Goal: Find specific page/section: Find specific page/section

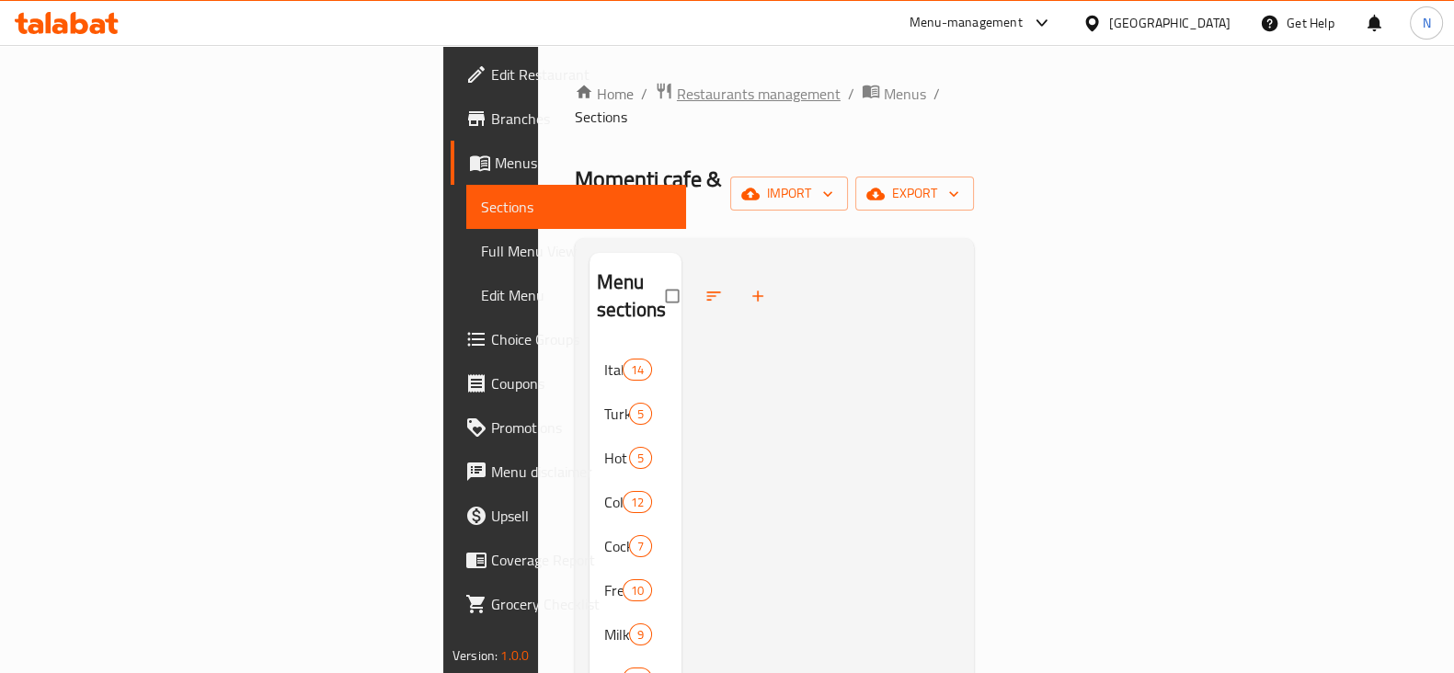
click at [677, 89] on span "Restaurants management" at bounding box center [759, 94] width 164 height 22
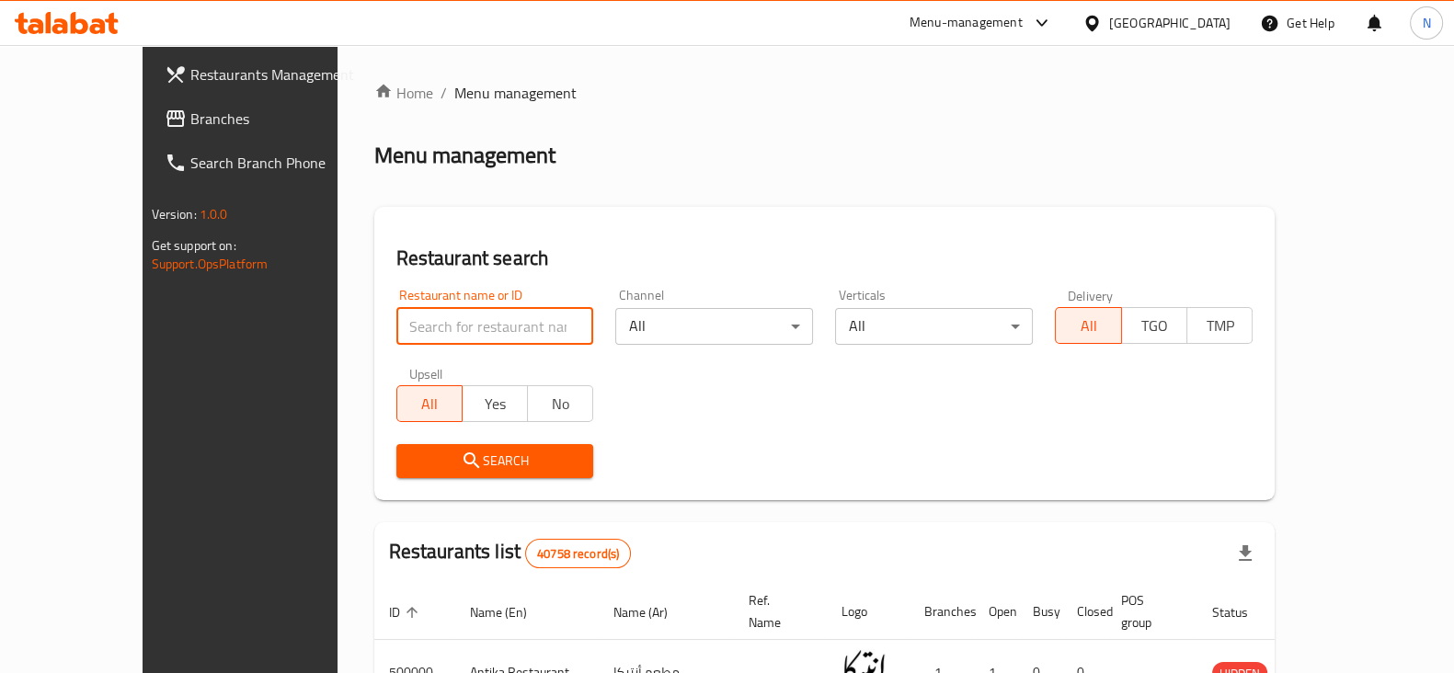
click at [414, 332] on input "search" at bounding box center [495, 326] width 198 height 37
paste input "654064"
type input "654064"
click button "Search" at bounding box center [495, 461] width 198 height 34
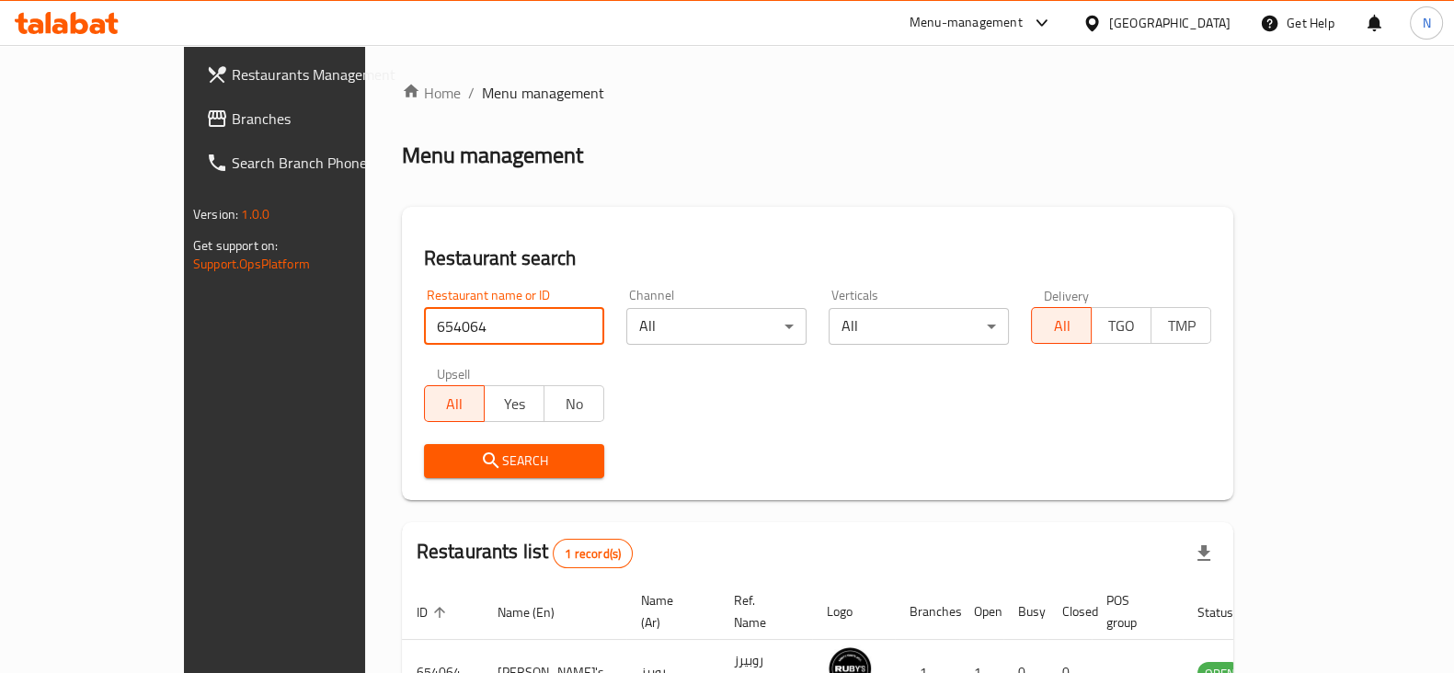
scroll to position [110, 0]
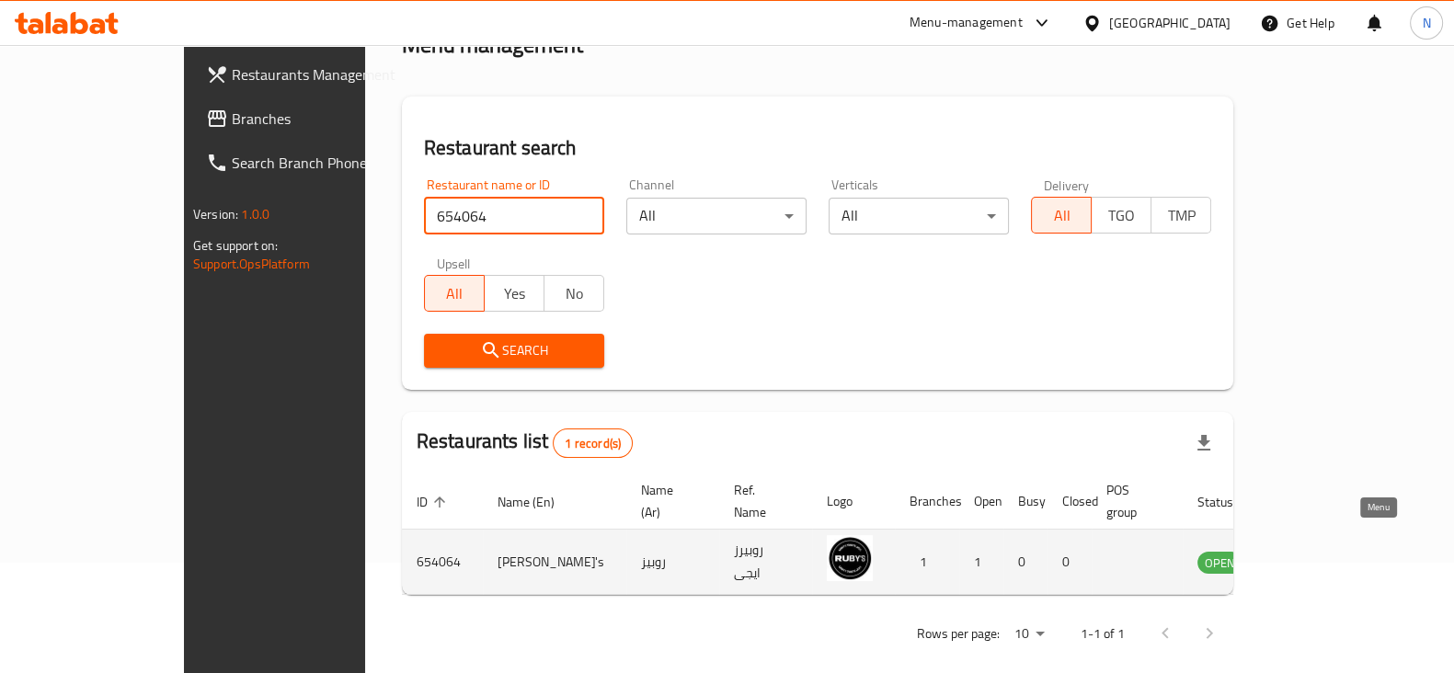
click at [1316, 551] on icon "enhanced table" at bounding box center [1305, 562] width 22 height 22
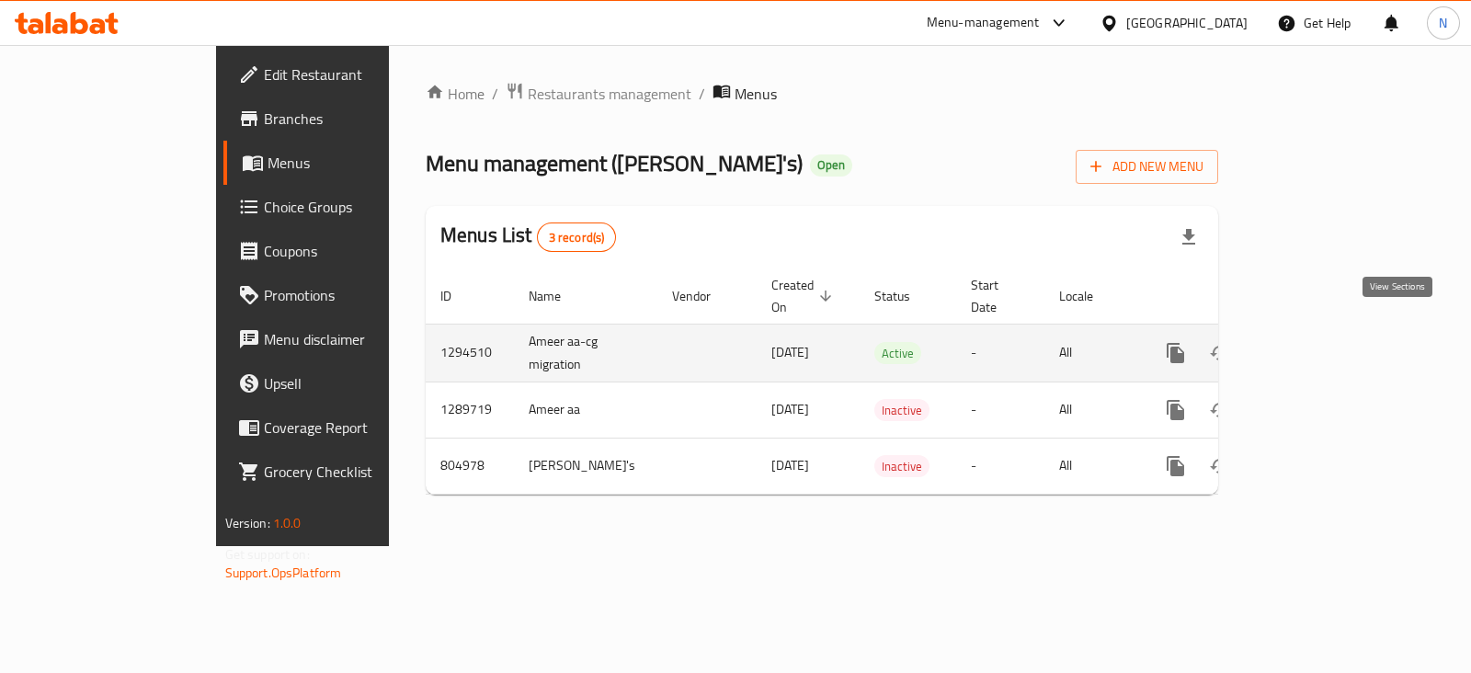
click at [1317, 345] on icon "enhanced table" at bounding box center [1308, 353] width 17 height 17
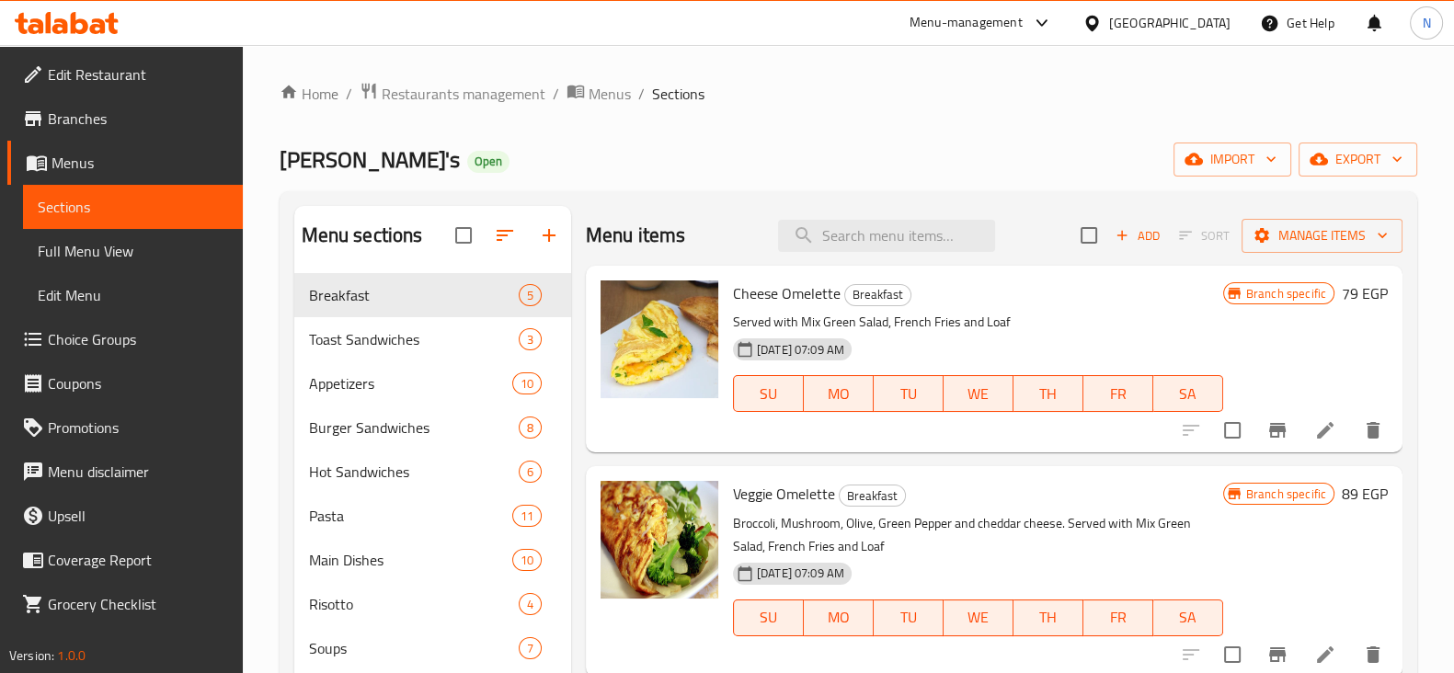
scroll to position [128, 0]
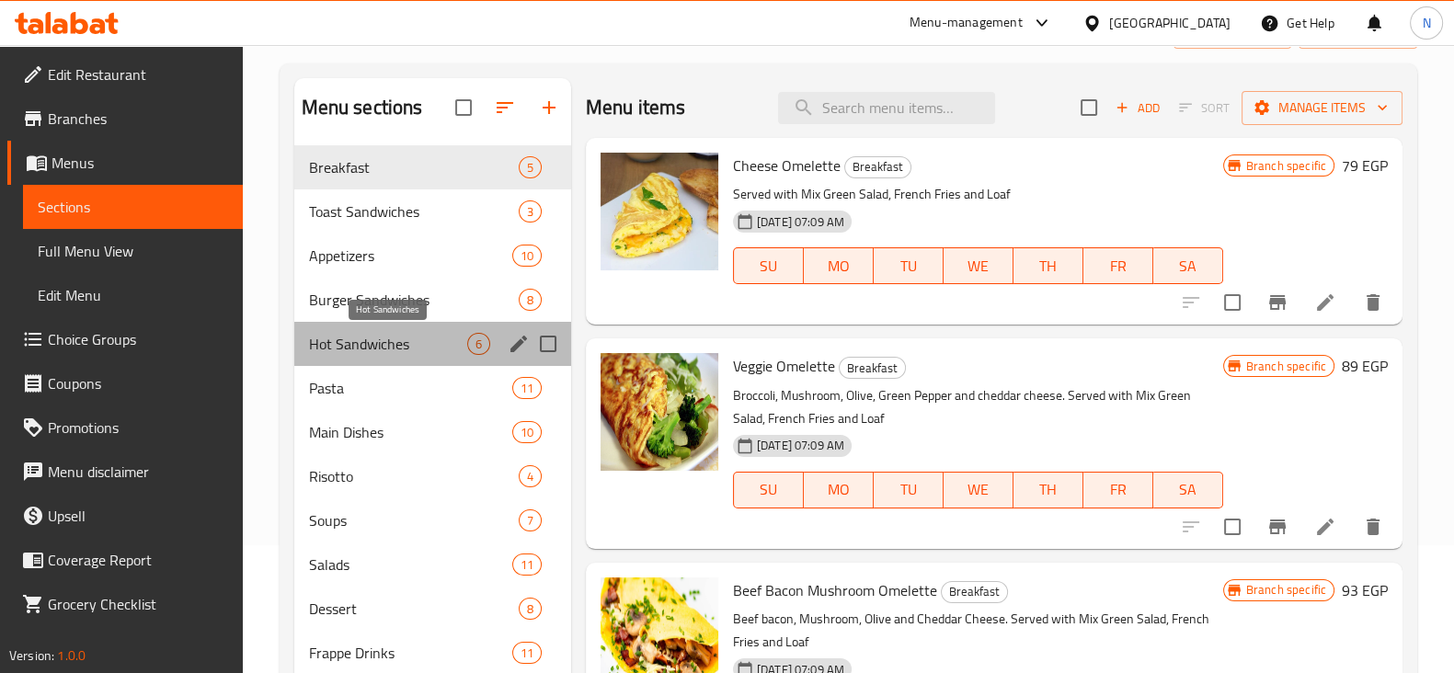
click at [372, 351] on span "Hot Sandwiches" at bounding box center [388, 344] width 158 height 22
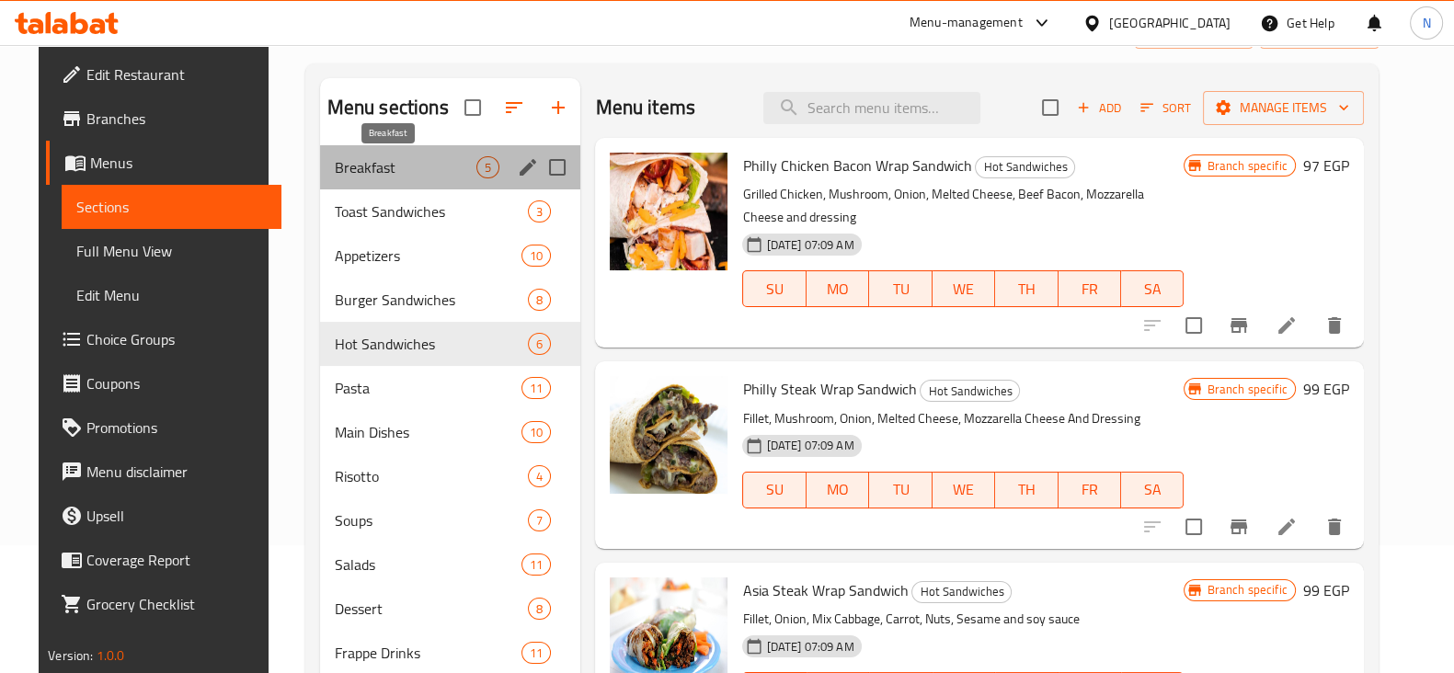
click at [386, 176] on span "Breakfast" at bounding box center [406, 167] width 143 height 22
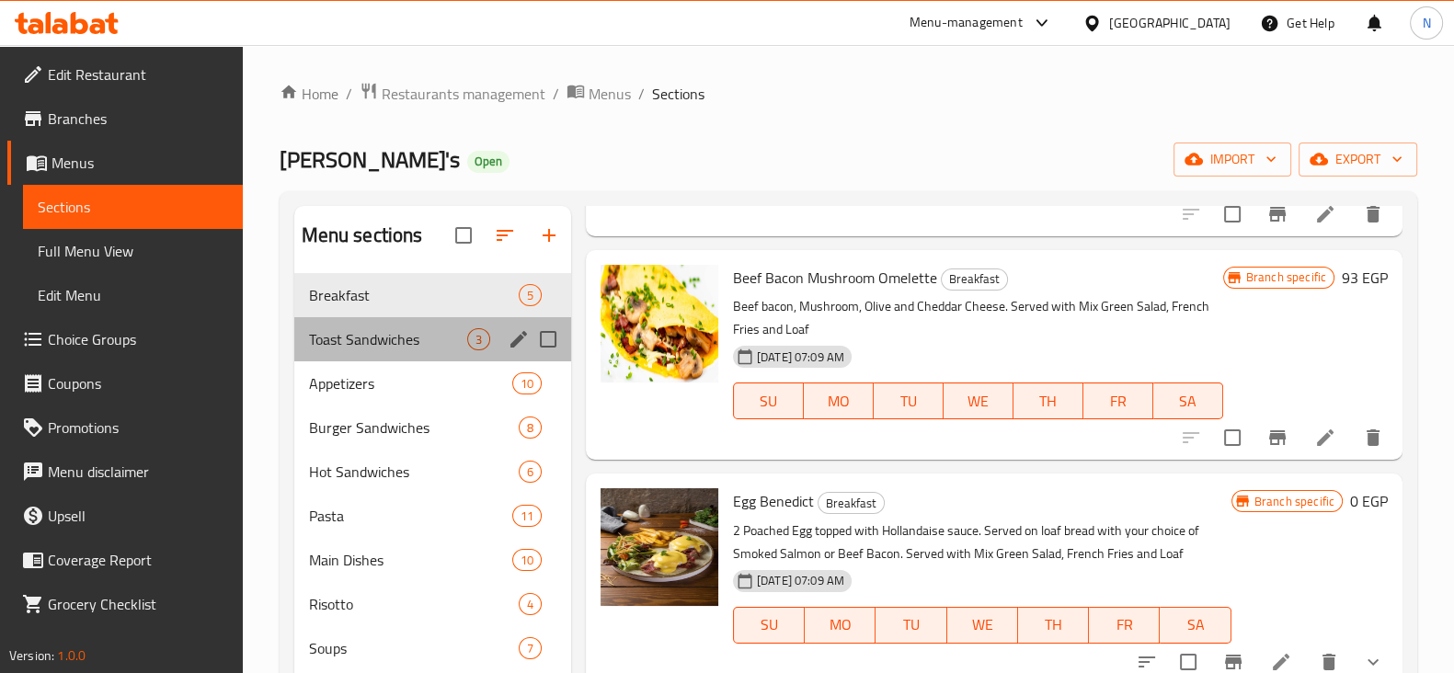
click at [345, 356] on div "Toast Sandwiches 3" at bounding box center [432, 339] width 277 height 44
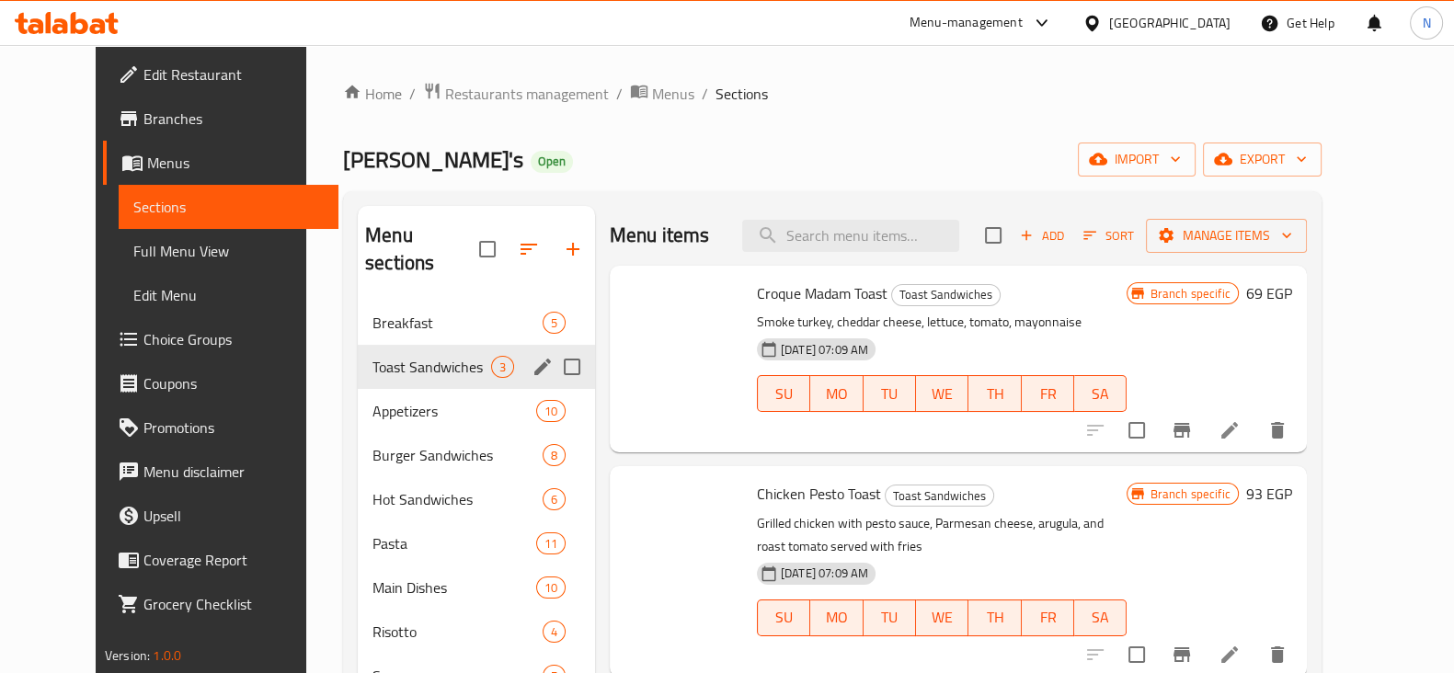
scroll to position [2, 0]
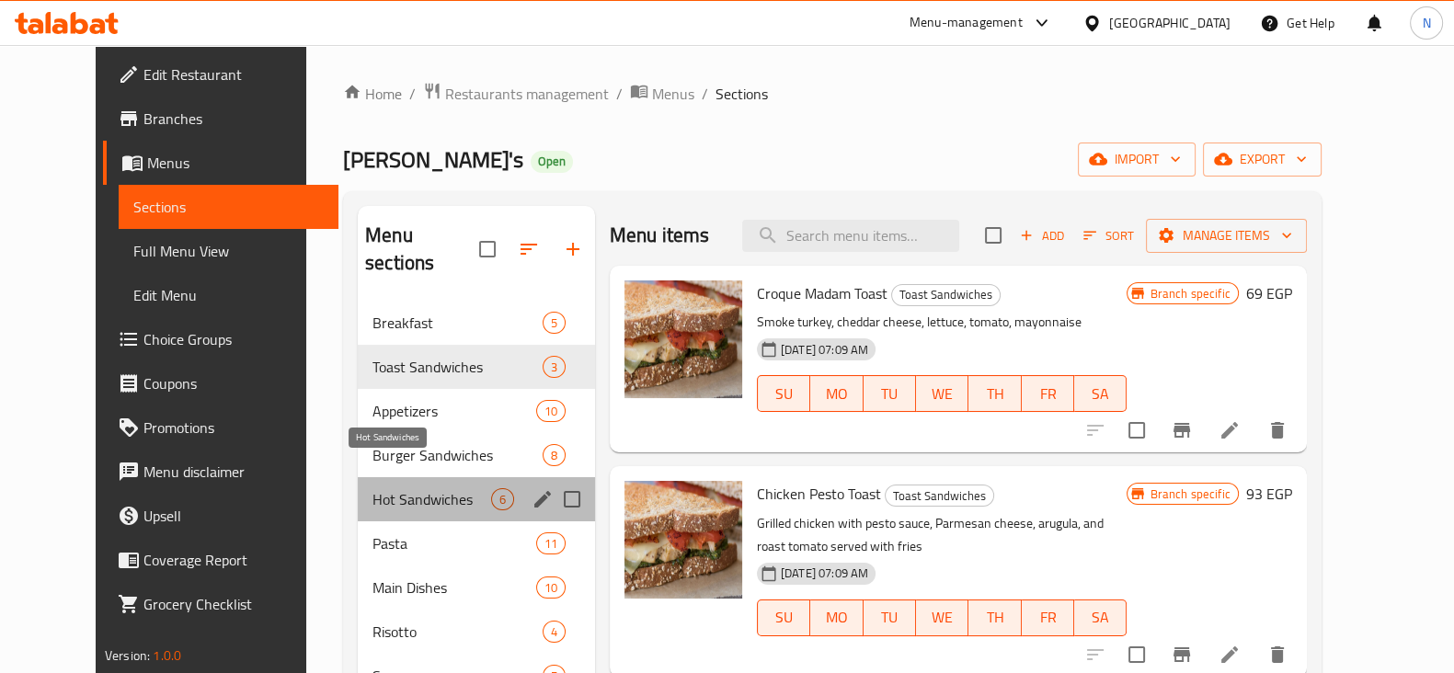
click at [372, 488] on span "Hot Sandwiches" at bounding box center [431, 499] width 119 height 22
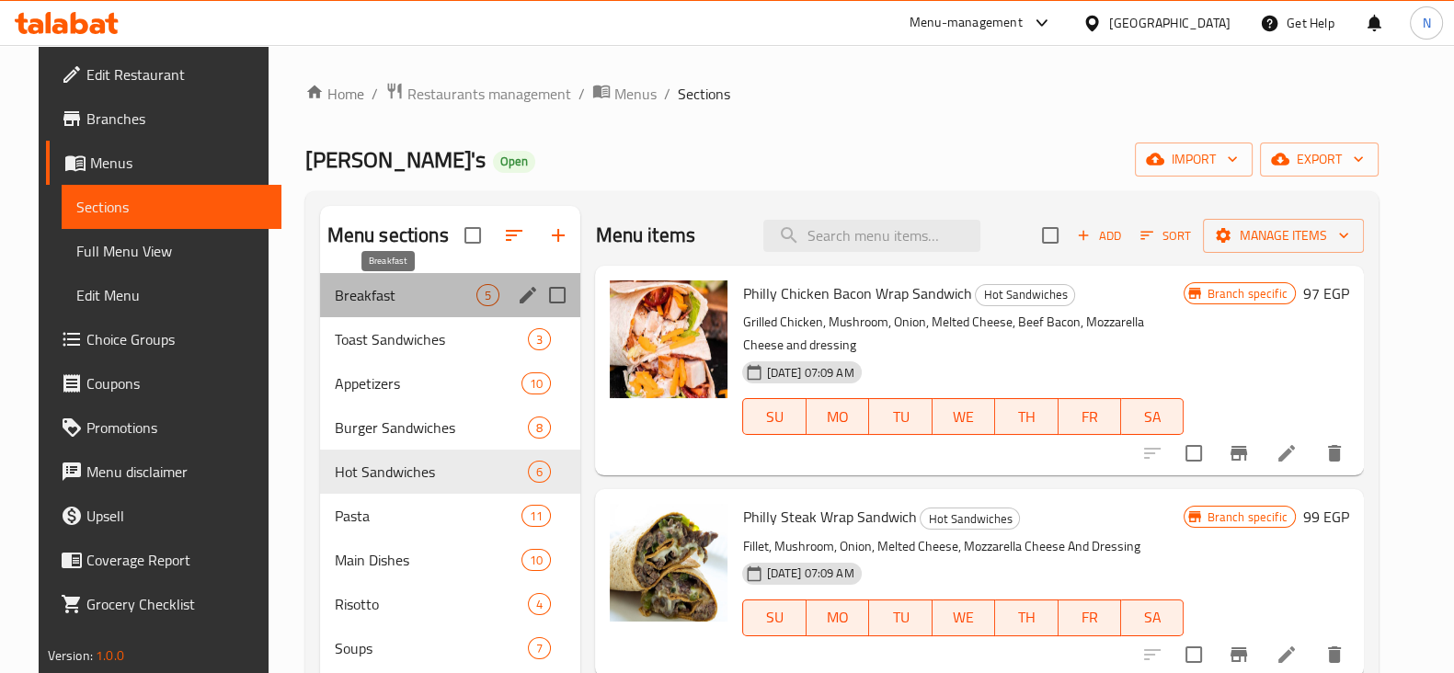
click at [403, 301] on span "Breakfast" at bounding box center [406, 295] width 143 height 22
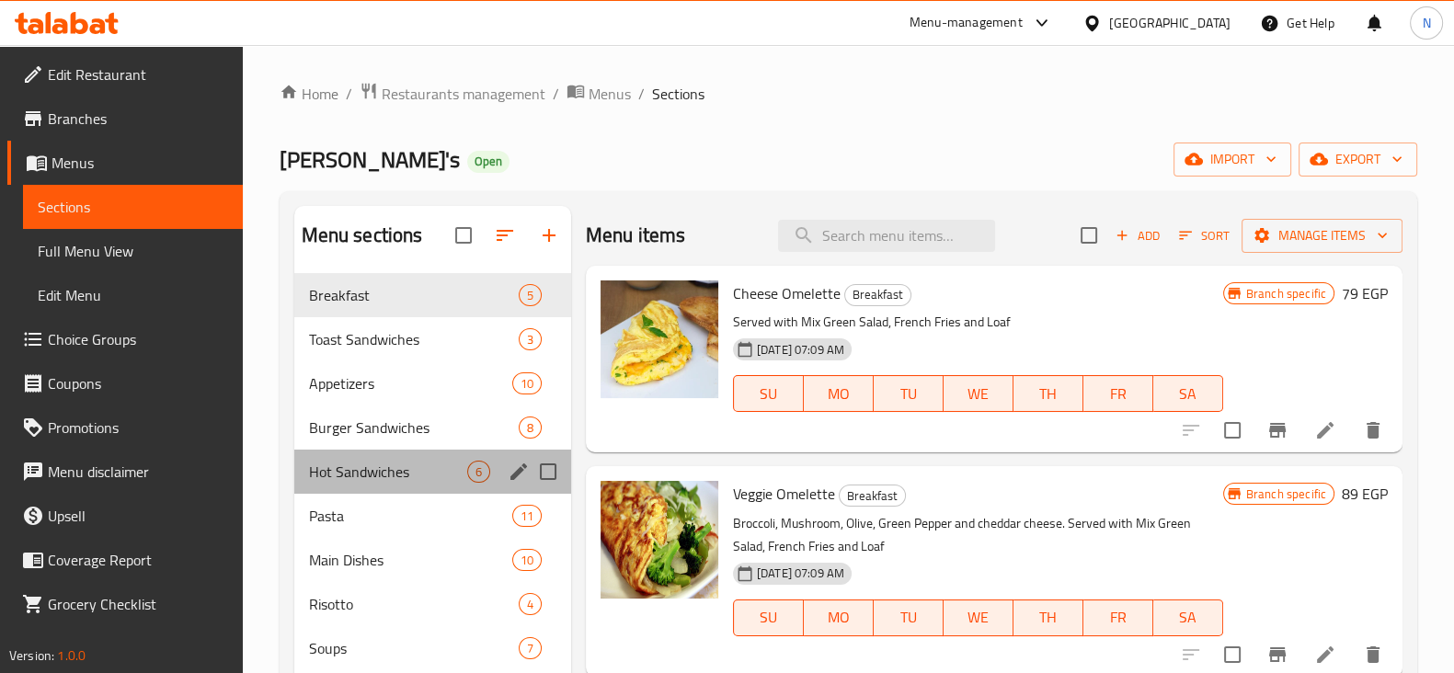
click at [391, 459] on div "Hot Sandwiches 6" at bounding box center [432, 472] width 277 height 44
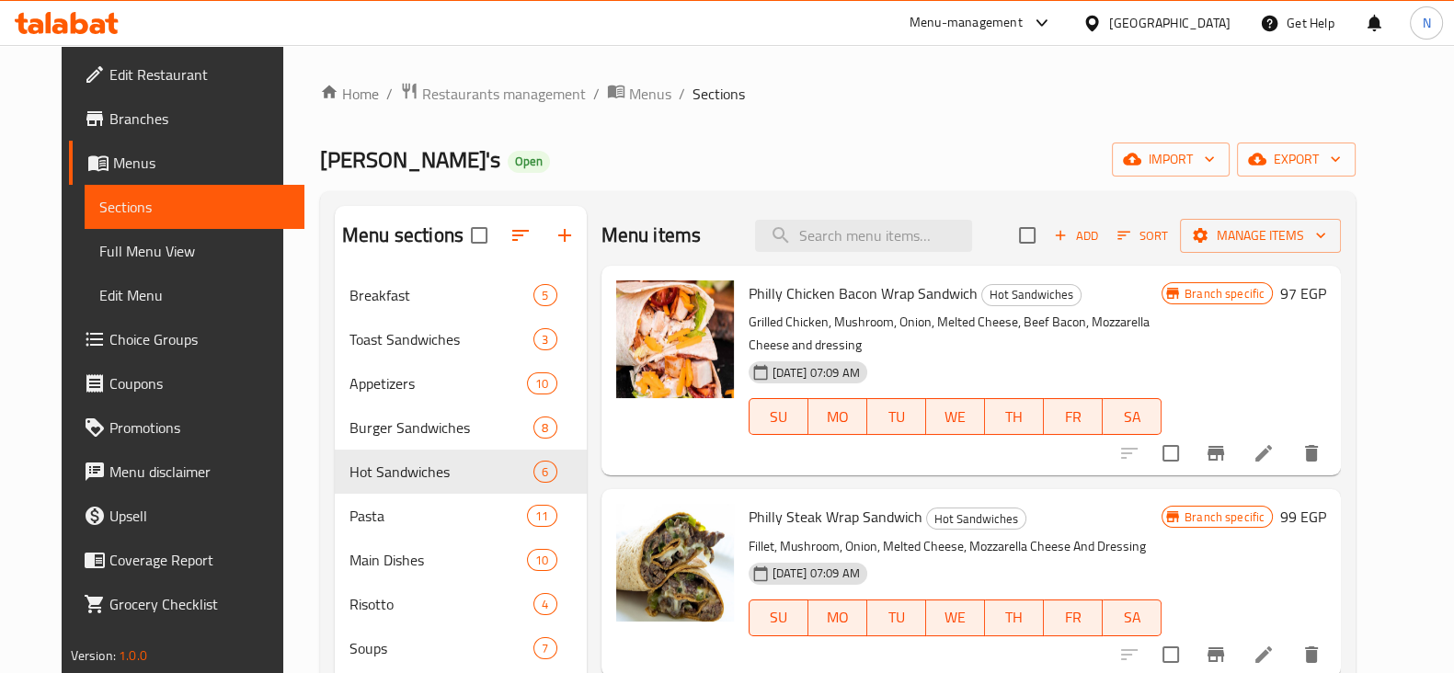
click at [889, 448] on div "[DATE] 07:09 AM SU MO TU WE TH FR SA" at bounding box center [955, 403] width 428 height 99
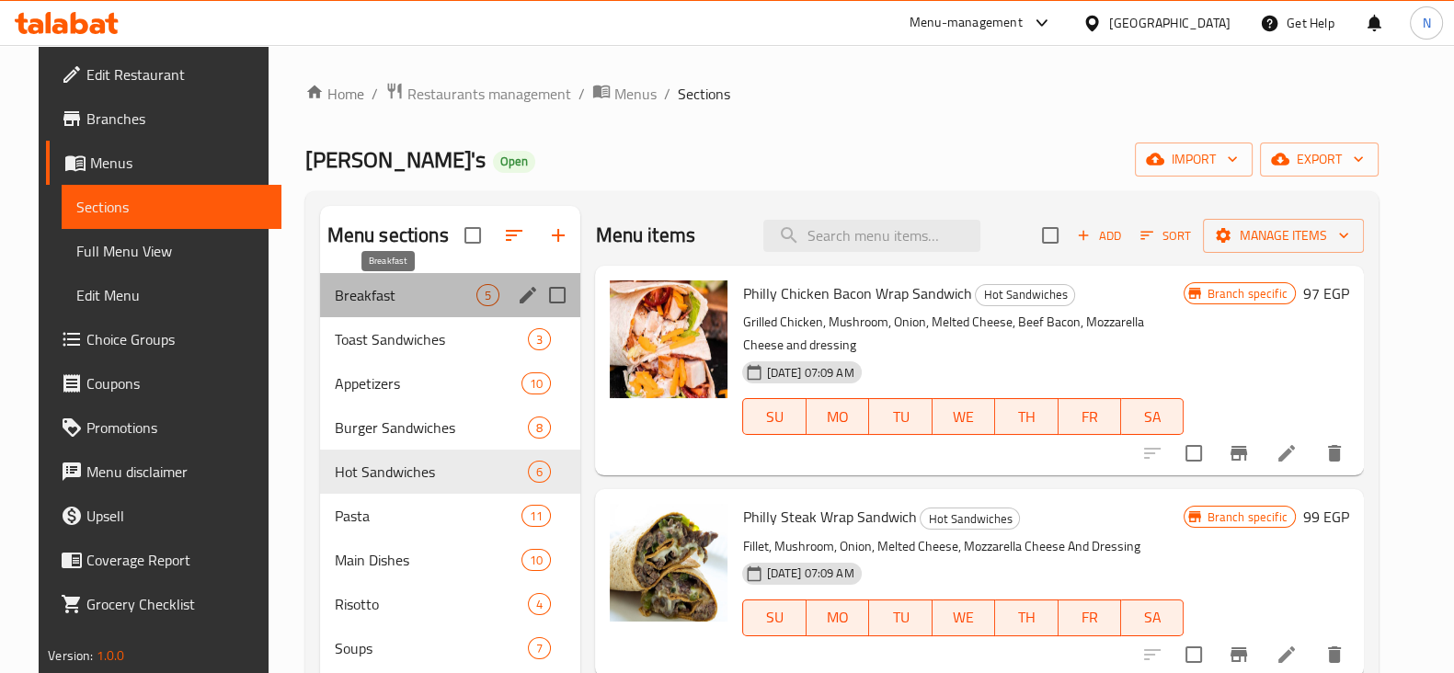
click at [424, 293] on span "Breakfast" at bounding box center [406, 295] width 143 height 22
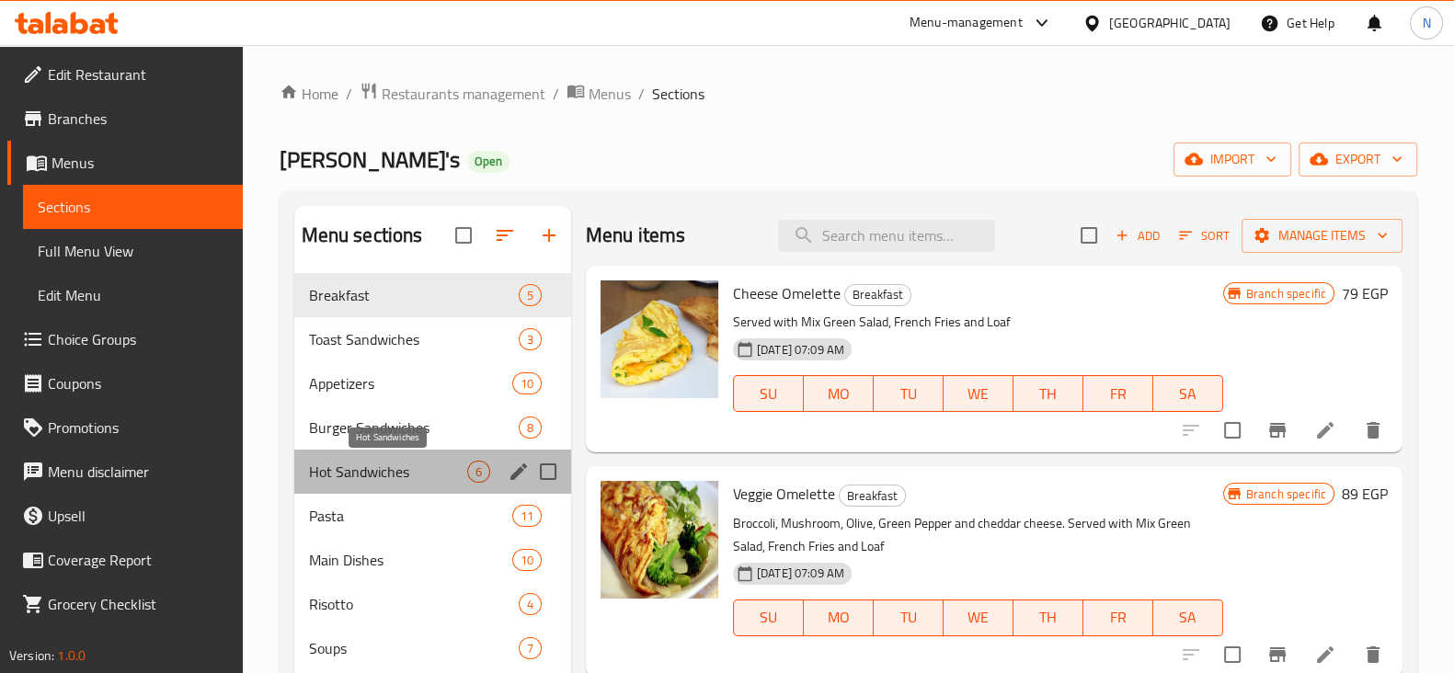
click at [359, 479] on span "Hot Sandwiches" at bounding box center [388, 472] width 158 height 22
